Goal: Transaction & Acquisition: Subscribe to service/newsletter

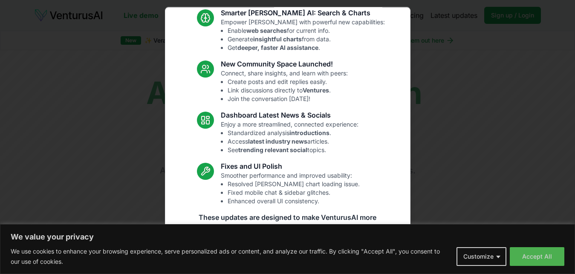
scroll to position [84, 0]
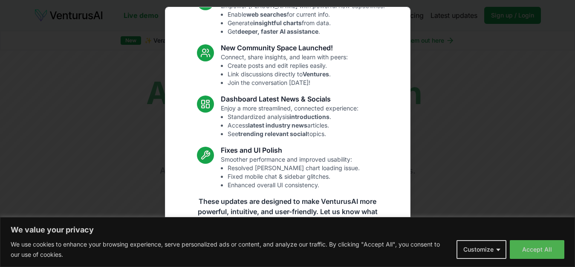
click at [467, 64] on body "We value your privacy We use cookies to enhance your browsing experience, serve…" at bounding box center [287, 133] width 575 height 267
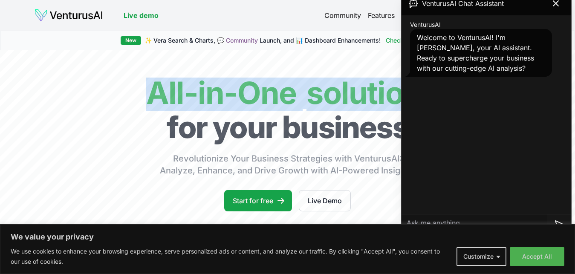
scroll to position [72, 0]
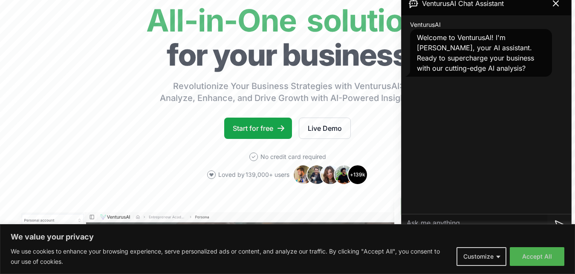
click at [547, 92] on div "VenturusAI Welcome to VenturusAI! I'm [PERSON_NAME], your AI assistant. Ready t…" at bounding box center [487, 114] width 170 height 199
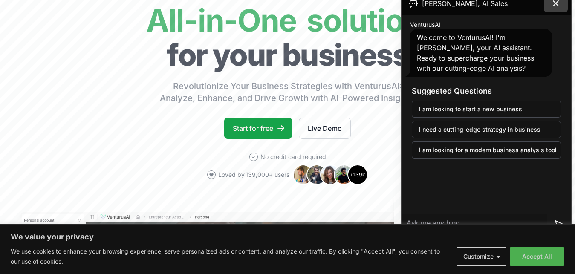
click at [558, 4] on icon at bounding box center [556, 3] width 10 height 10
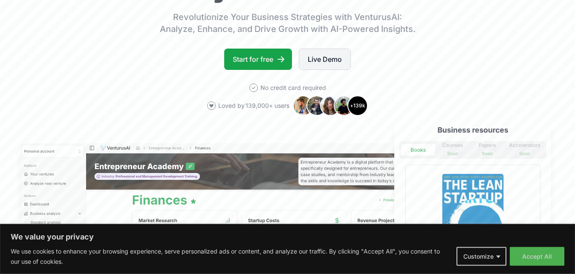
scroll to position [145, 0]
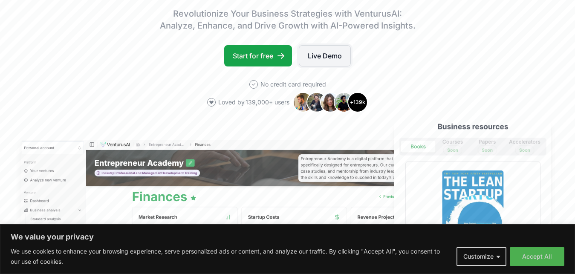
click at [330, 51] on link "Live Demo" at bounding box center [325, 55] width 52 height 21
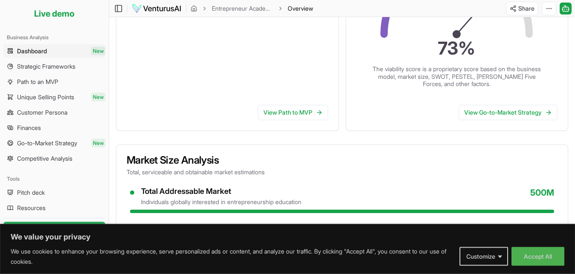
scroll to position [217, 0]
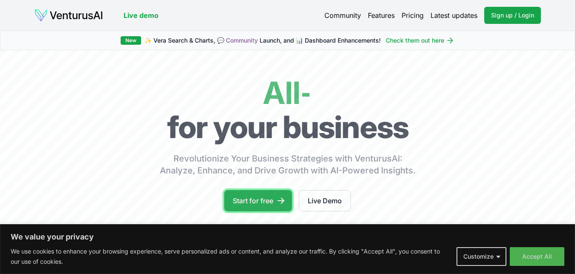
click at [244, 202] on link "Start for free" at bounding box center [258, 200] width 68 height 21
